Goal: Go to known website: Go to known website

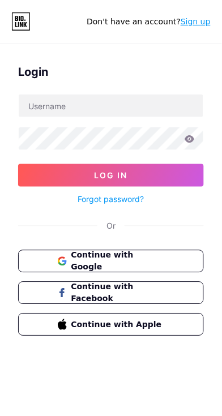
click at [51, 257] on button "Continue with Google" at bounding box center [111, 261] width 186 height 23
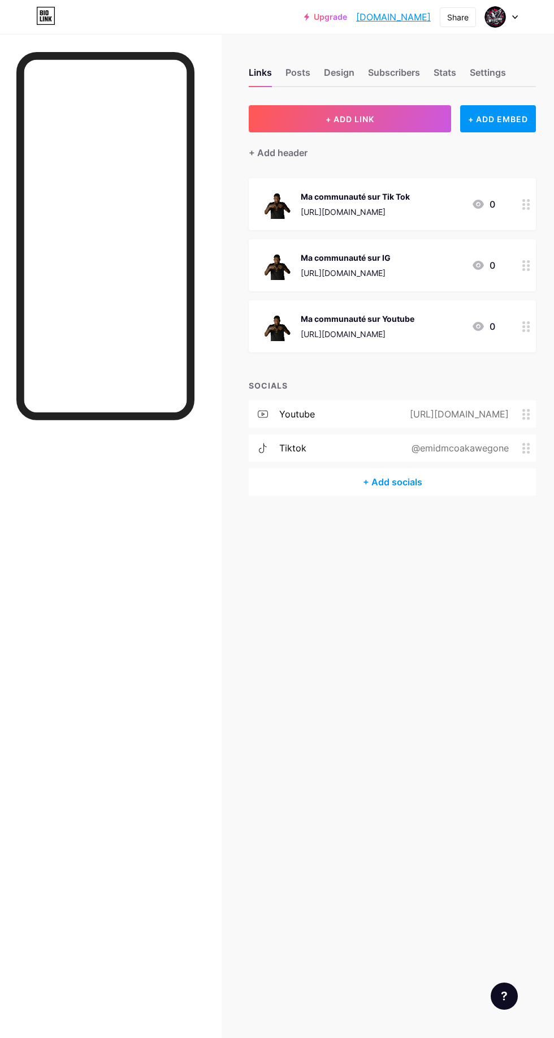
click at [428, 21] on link "[DOMAIN_NAME]" at bounding box center [393, 17] width 75 height 14
